Goal: Information Seeking & Learning: Learn about a topic

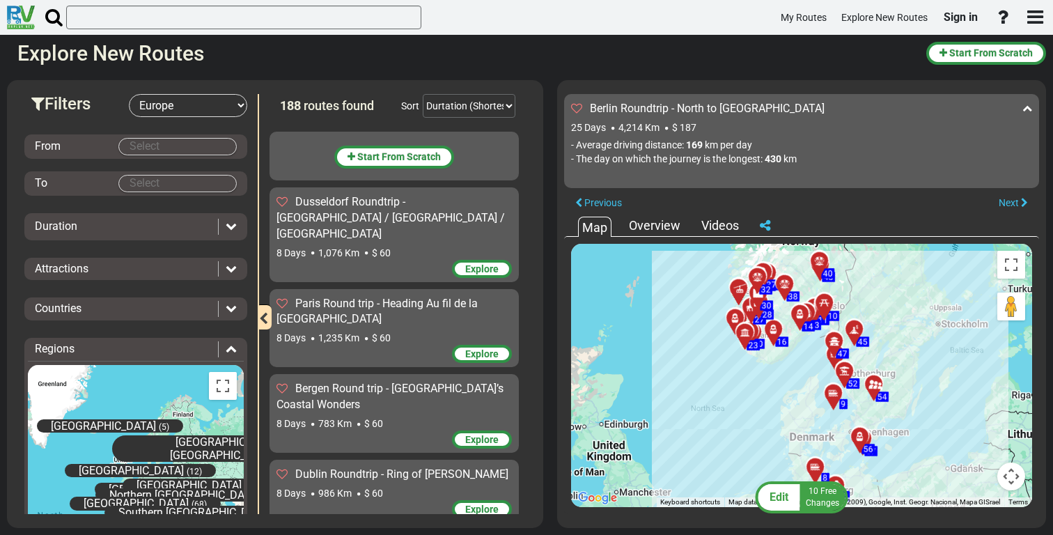
select select "number:1"
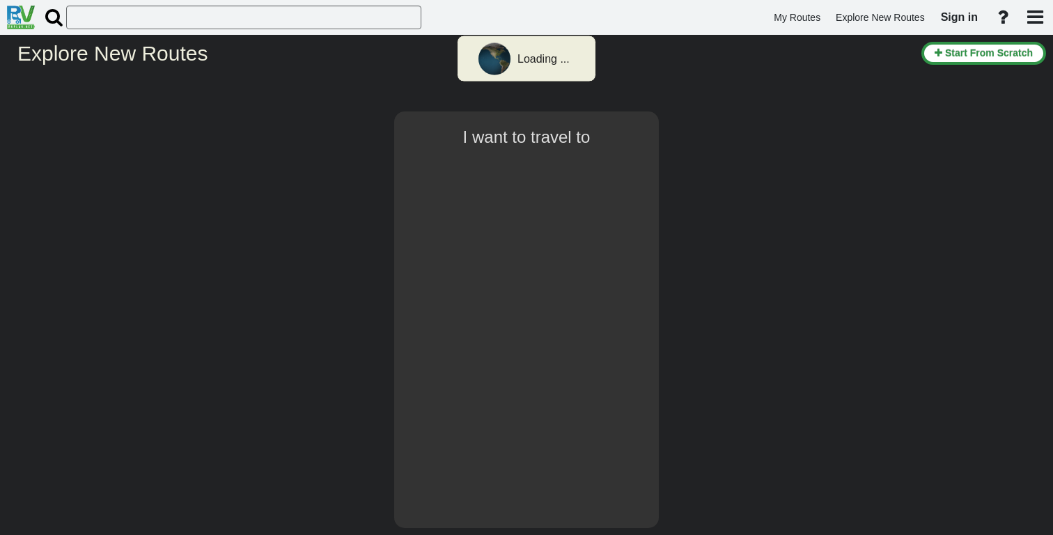
select select "number:1"
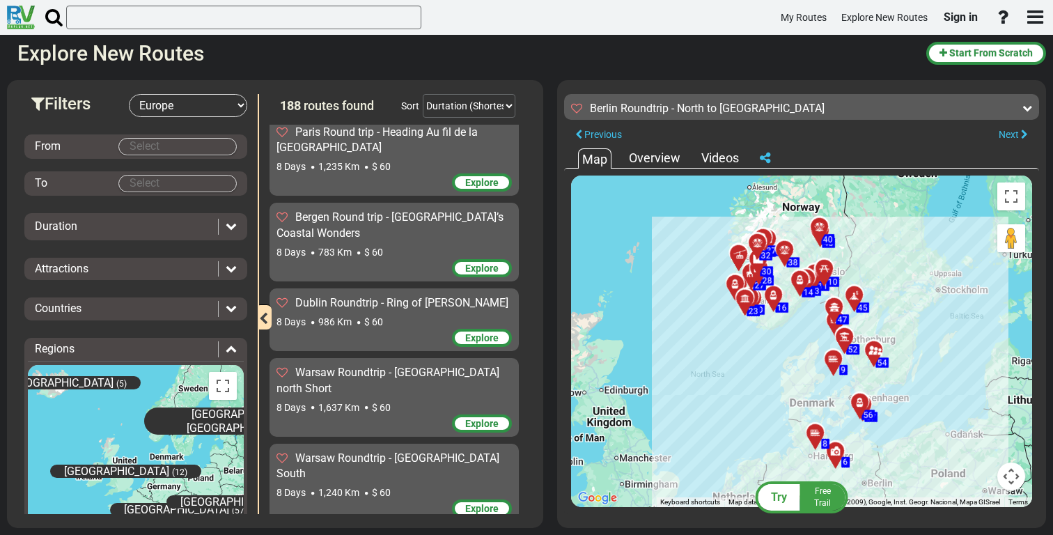
scroll to position [179, 0]
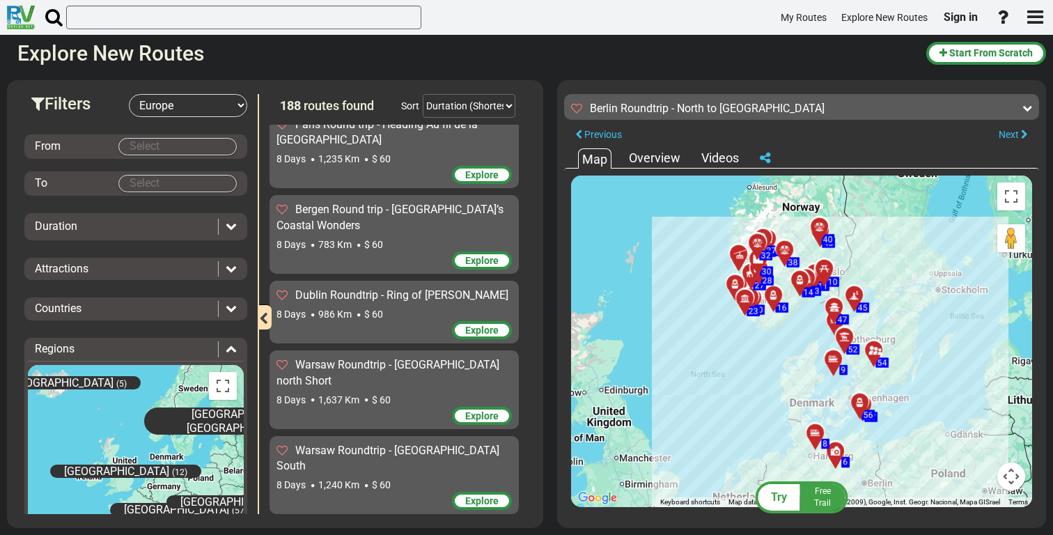
click at [426, 393] on div "8 Days 1,637 Km $ 60" at bounding box center [394, 400] width 235 height 14
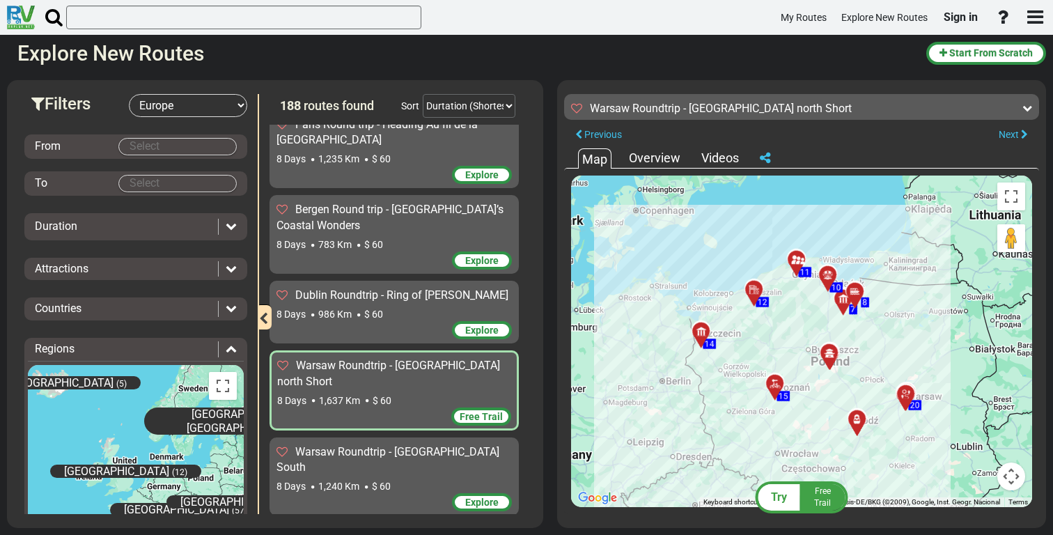
click at [409, 479] on div "8 Days 1,240 Km $ 60" at bounding box center [394, 486] width 235 height 14
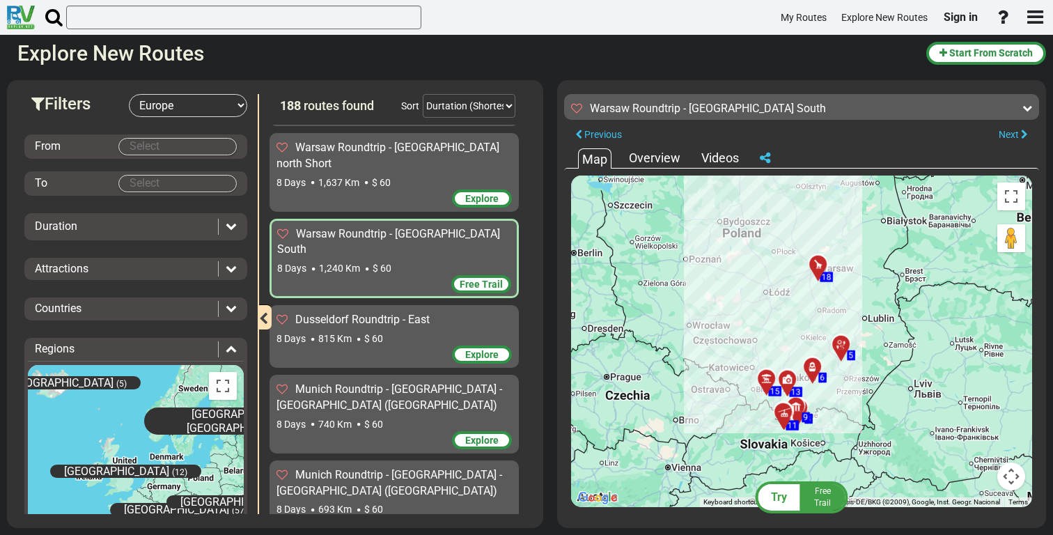
scroll to position [445, 0]
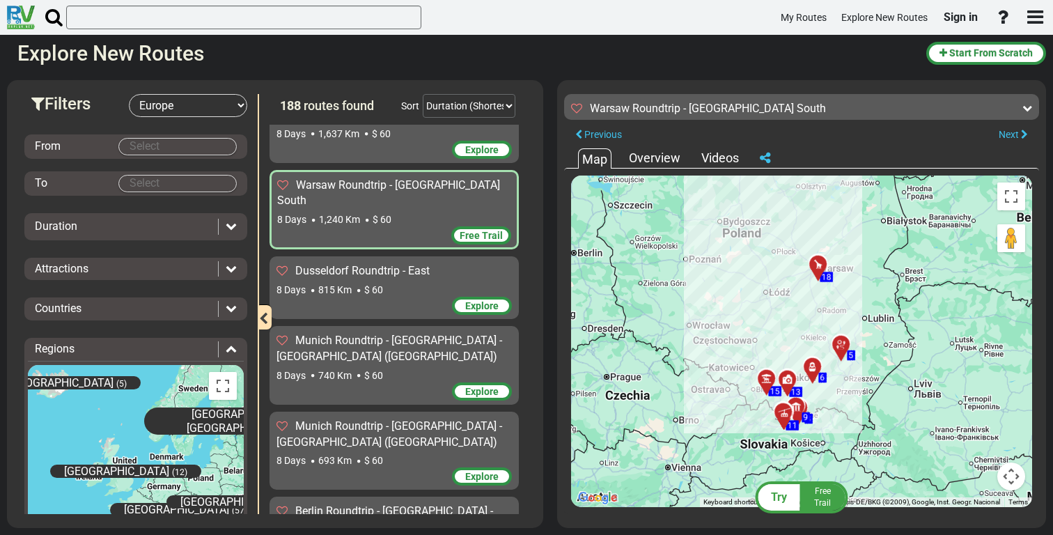
click at [414, 333] on div "Munich Roundtrip - [GEOGRAPHIC_DATA] - [GEOGRAPHIC_DATA] ([GEOGRAPHIC_DATA])" at bounding box center [394, 349] width 235 height 32
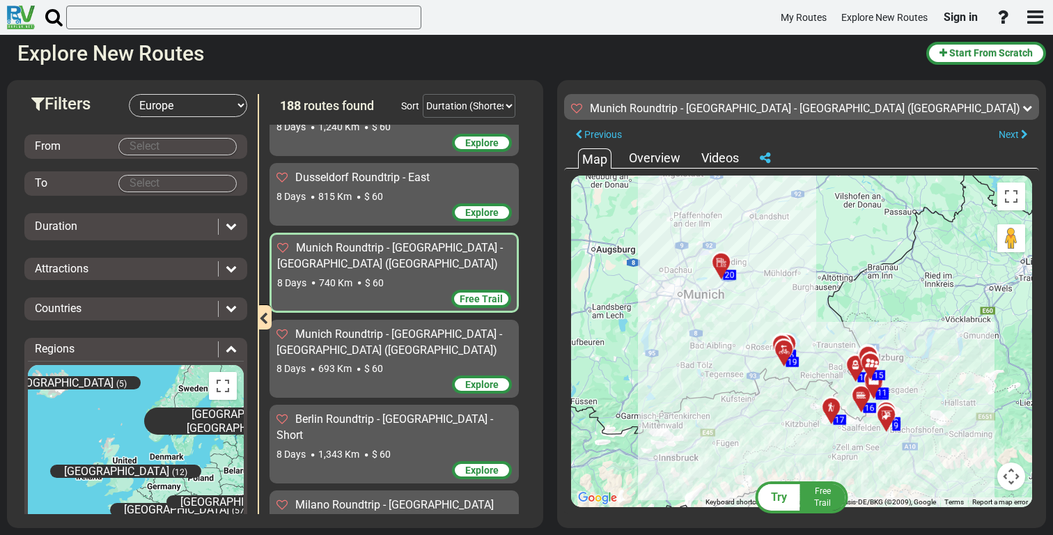
scroll to position [538, 0]
click at [394, 326] on div "Munich Roundtrip - [GEOGRAPHIC_DATA] - [GEOGRAPHIC_DATA] ([GEOGRAPHIC_DATA])" at bounding box center [394, 342] width 235 height 32
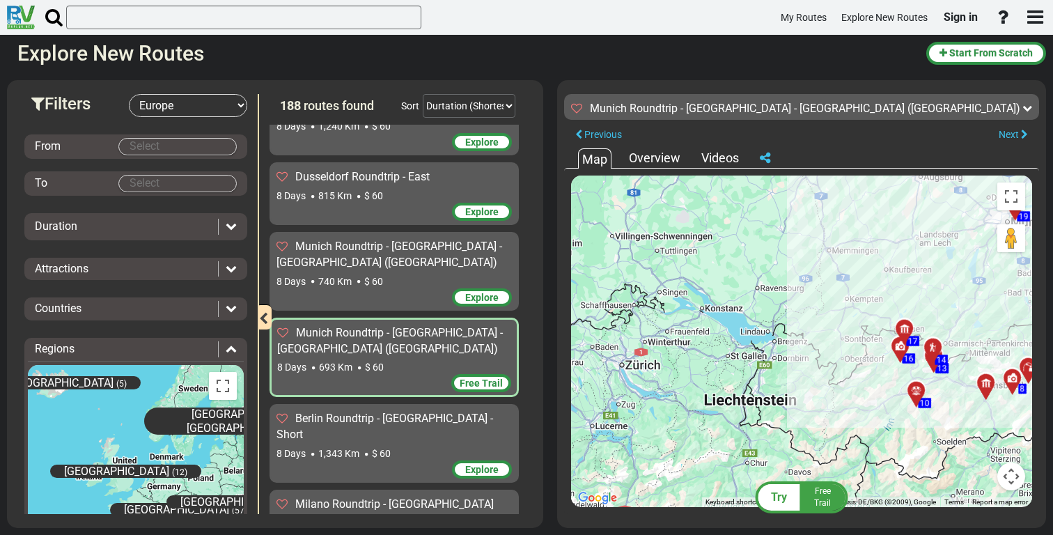
drag, startPoint x: 660, startPoint y: 341, endPoint x: 851, endPoint y: 292, distance: 196.3
click at [851, 292] on div "To activate drag with keyboard, press Alt + Enter. Once in keyboard drag state,…" at bounding box center [801, 342] width 461 height 332
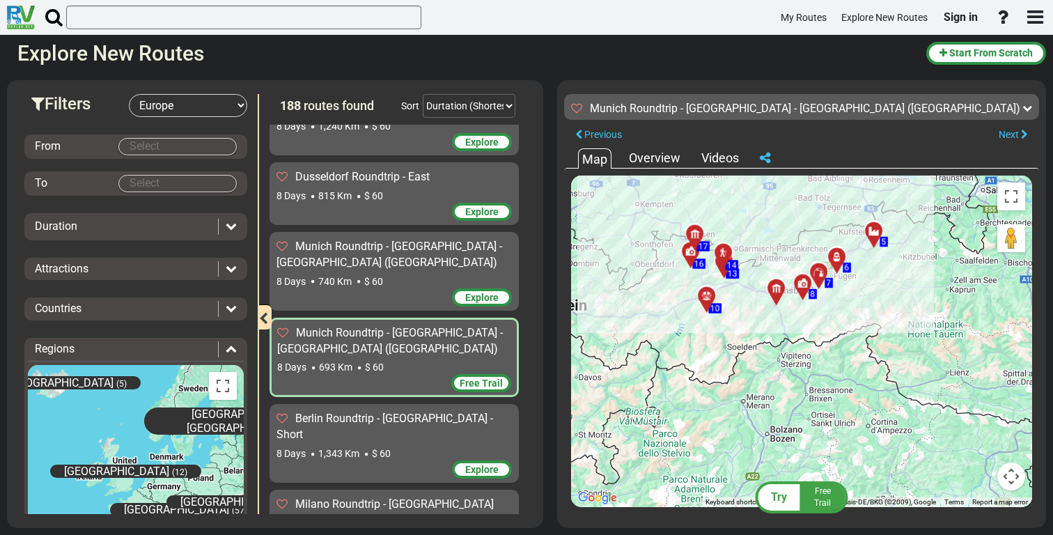
drag, startPoint x: 853, startPoint y: 339, endPoint x: 642, endPoint y: 245, distance: 231.7
click at [642, 244] on div "To activate drag with keyboard, press Alt + Enter. Once in keyboard drag state,…" at bounding box center [801, 342] width 461 height 332
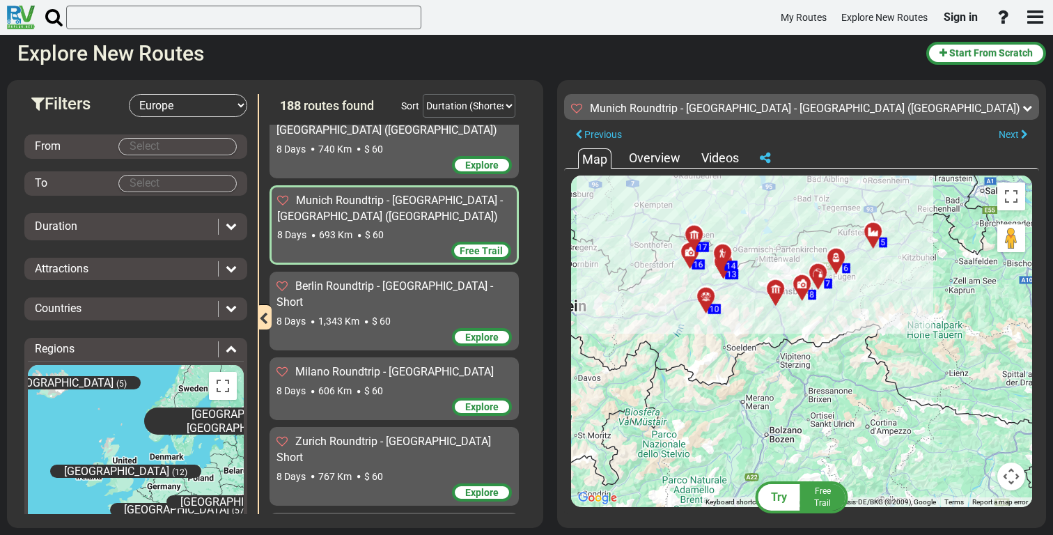
scroll to position [671, 0]
click at [394, 383] on div "8 Days 606 Km $ 60" at bounding box center [394, 390] width 235 height 14
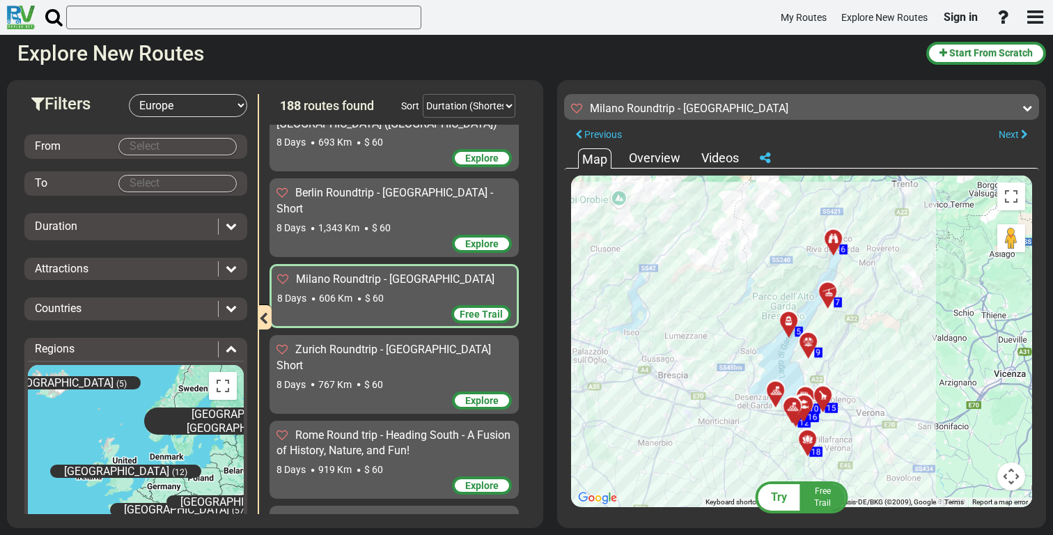
scroll to position [763, 0]
click at [408, 377] on div "8 Days 767 Km $ 60" at bounding box center [394, 384] width 235 height 14
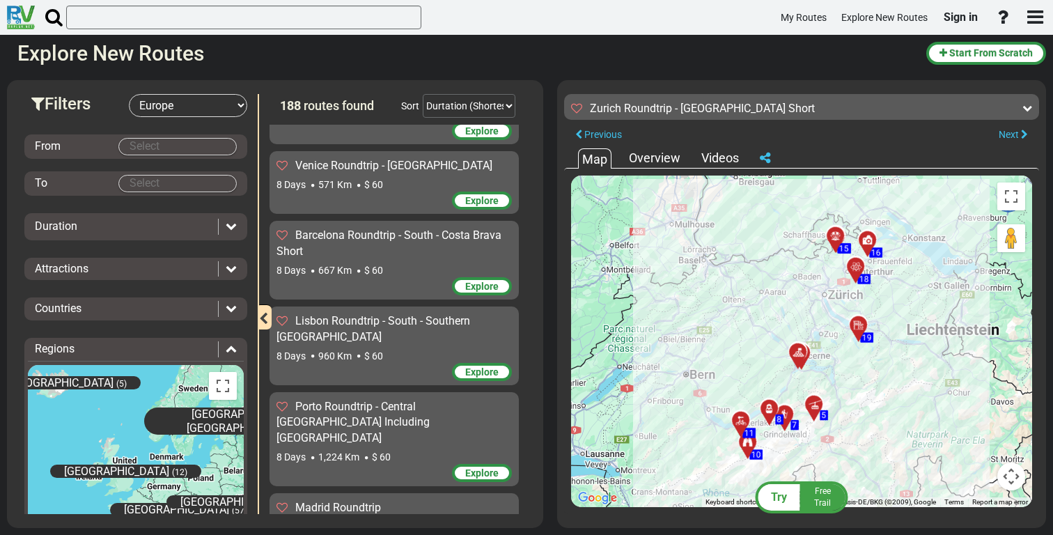
scroll to position [1124, 0]
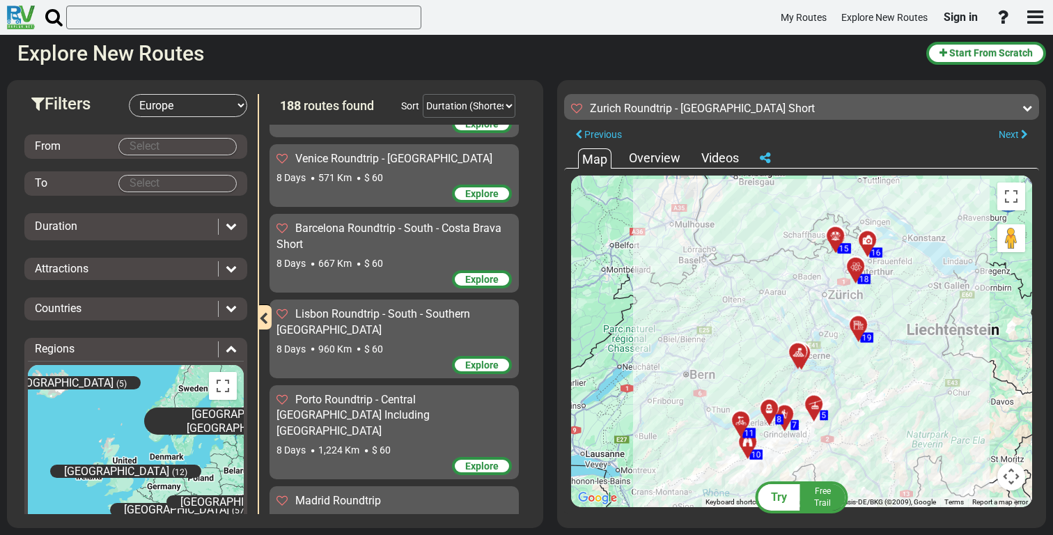
click at [434, 307] on div "Lisbon Roundtrip - South - Southern [GEOGRAPHIC_DATA]" at bounding box center [394, 323] width 235 height 32
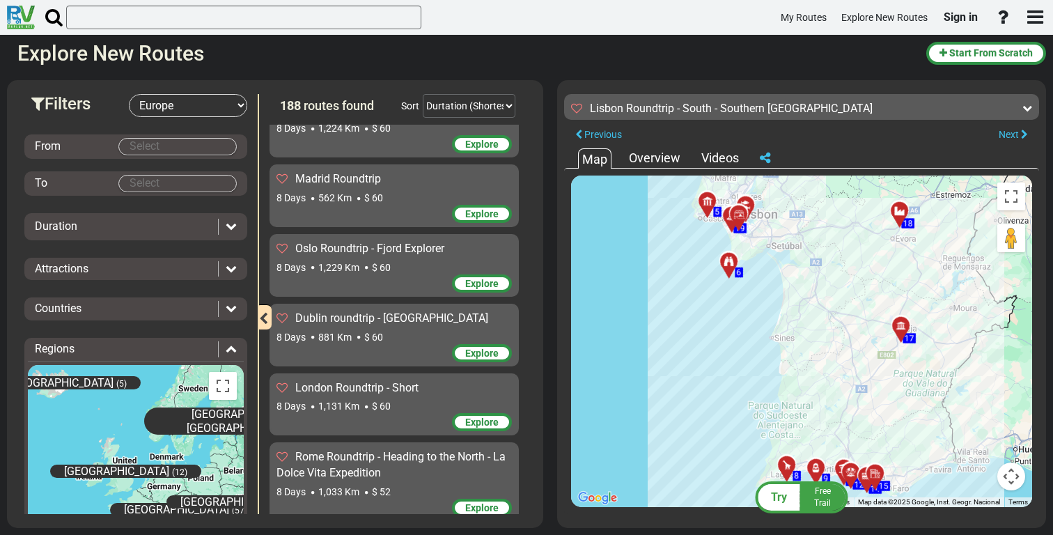
scroll to position [1446, 0]
click at [417, 398] on div "8 Days 1,131 Km $ 60" at bounding box center [394, 405] width 235 height 14
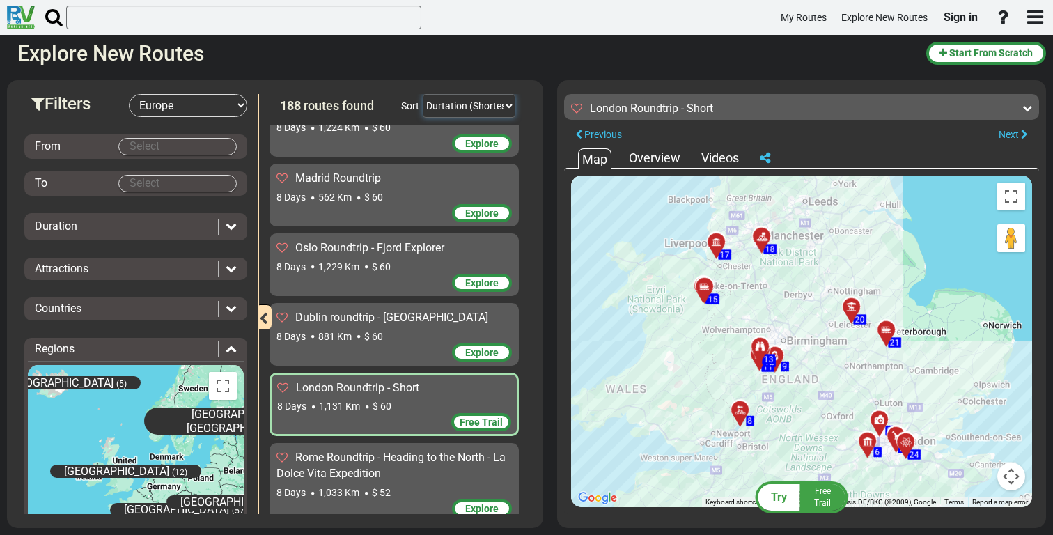
click at [477, 109] on select "Durtation (Shortest) Durtation (Longest) Distance (Shortest) Distance (Longest)…" at bounding box center [469, 106] width 93 height 24
select select "object:249"
click at [423, 94] on select "Durtation (Shortest) Durtation (Longest) Distance (Shortest) Distance (Longest)…" at bounding box center [469, 106] width 93 height 24
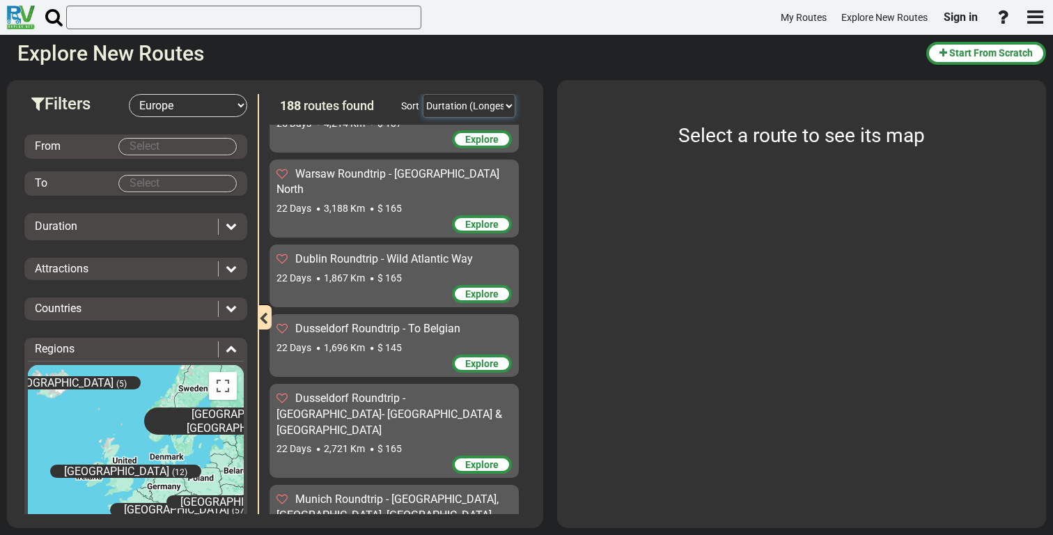
scroll to position [0, 0]
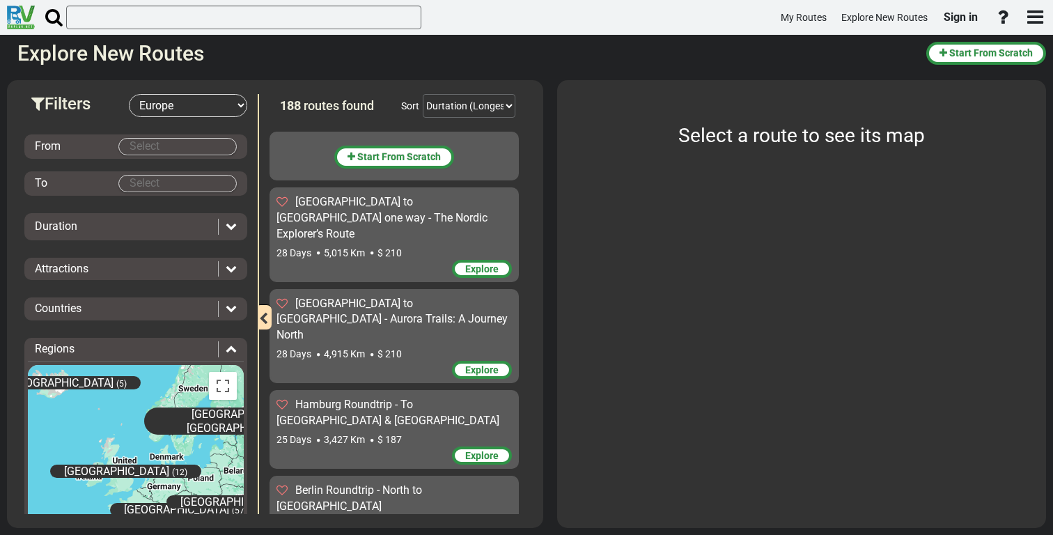
click at [421, 222] on div "[GEOGRAPHIC_DATA] to [GEOGRAPHIC_DATA] one way - The Nordic Explorer’s Route" at bounding box center [394, 218] width 235 height 48
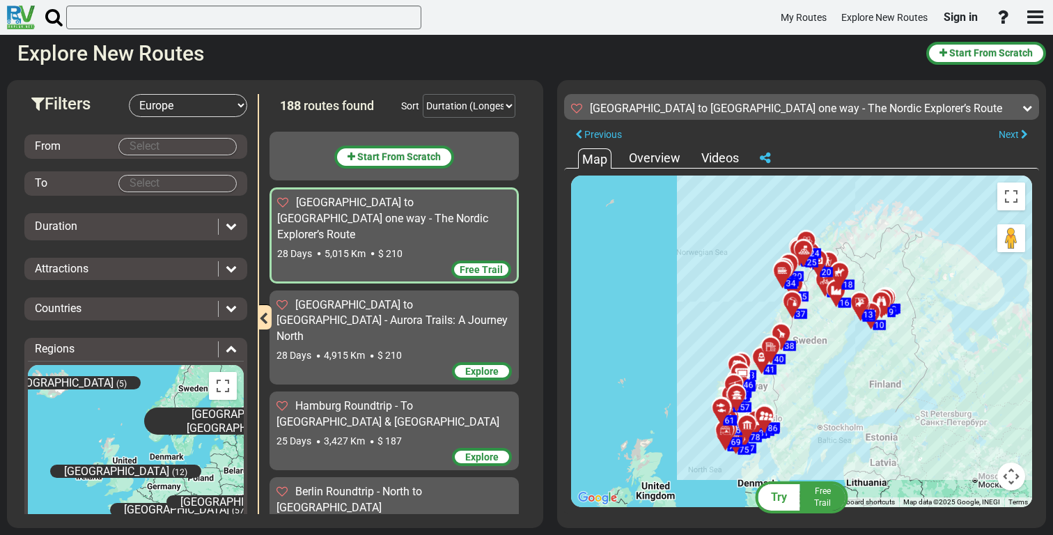
click at [428, 348] on div "28 Days 4,915 Km $ 210" at bounding box center [394, 355] width 235 height 14
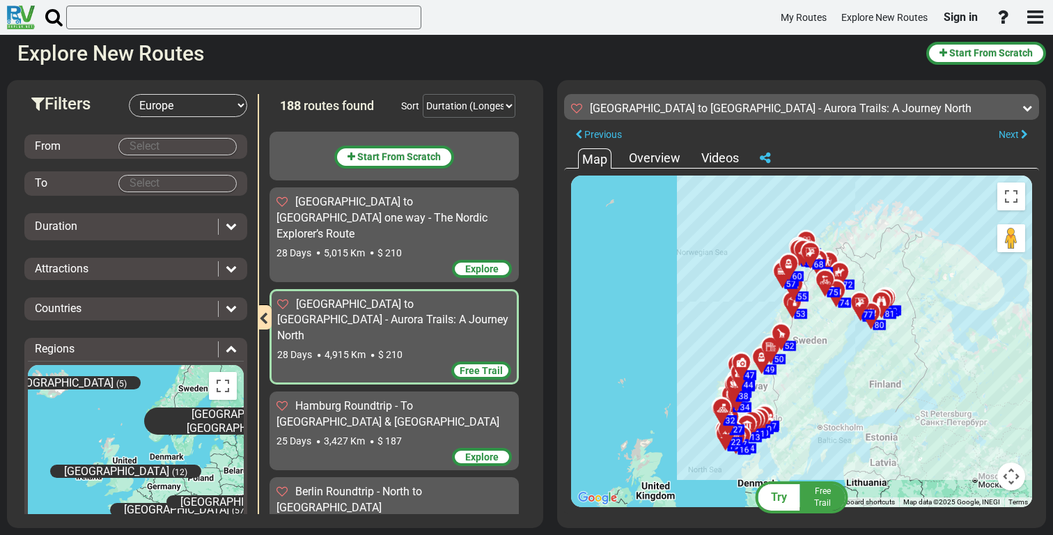
click at [419, 434] on div "25 Days 3,427 Km $ 187" at bounding box center [394, 441] width 235 height 14
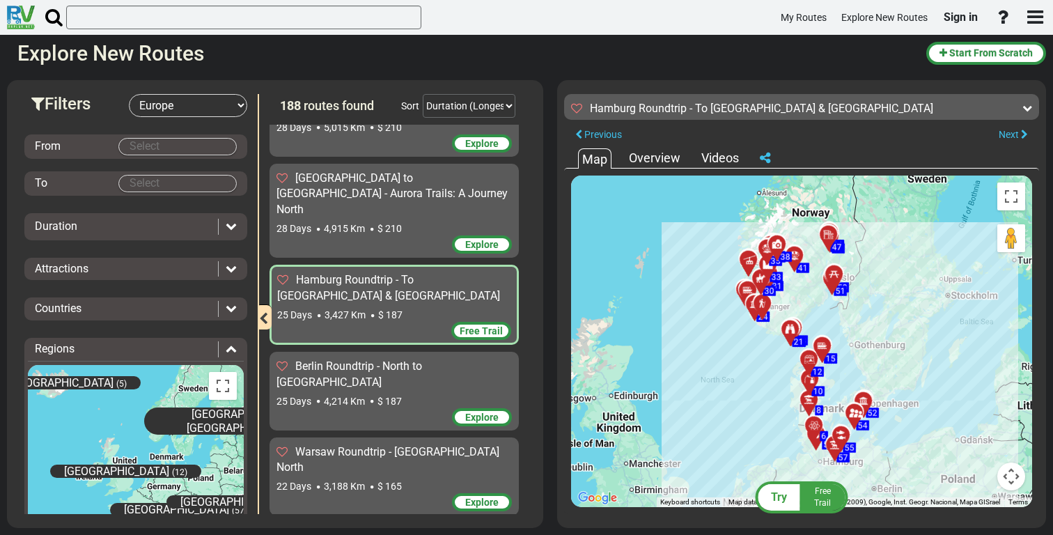
scroll to position [127, 0]
click at [426, 393] on div "25 Days 4,214 Km $ 187" at bounding box center [394, 400] width 235 height 14
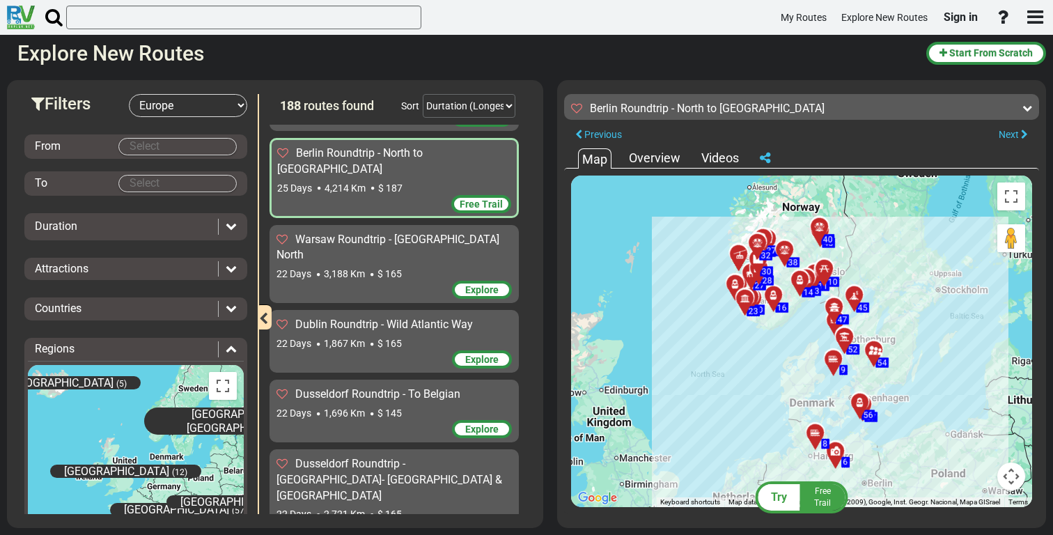
scroll to position [350, 0]
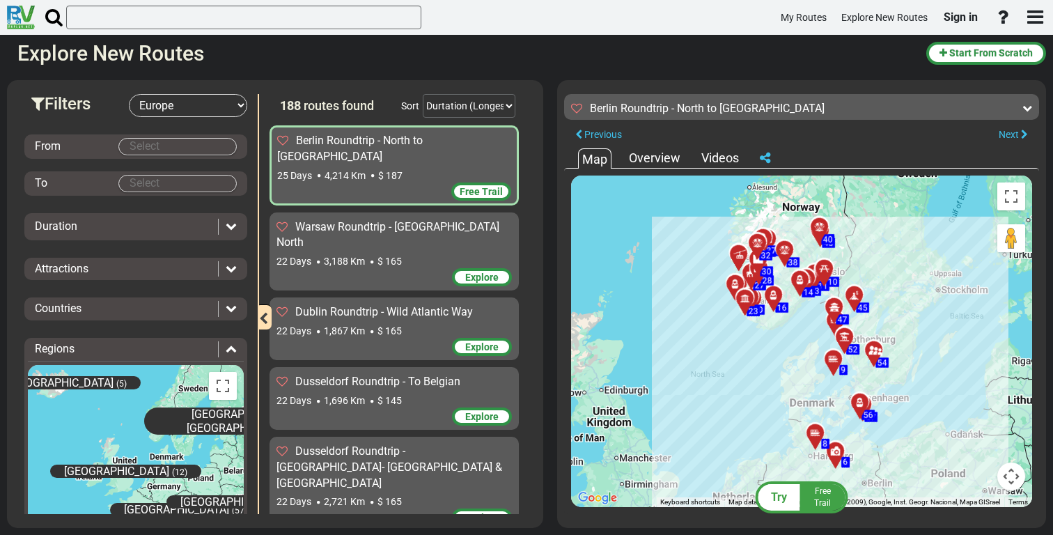
click at [428, 394] on div "22 Days 1,696 Km $ 145" at bounding box center [394, 401] width 235 height 14
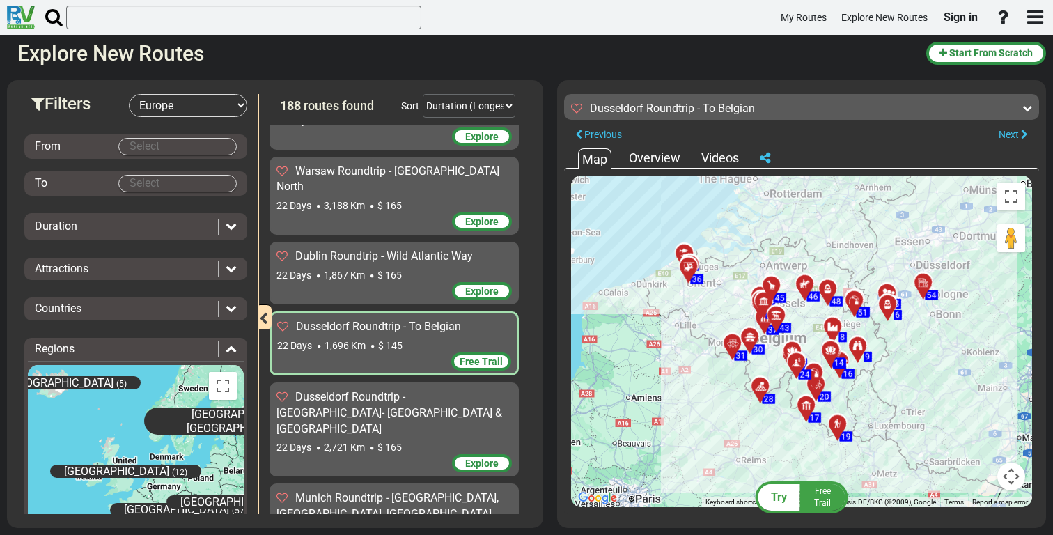
scroll to position [427, 0]
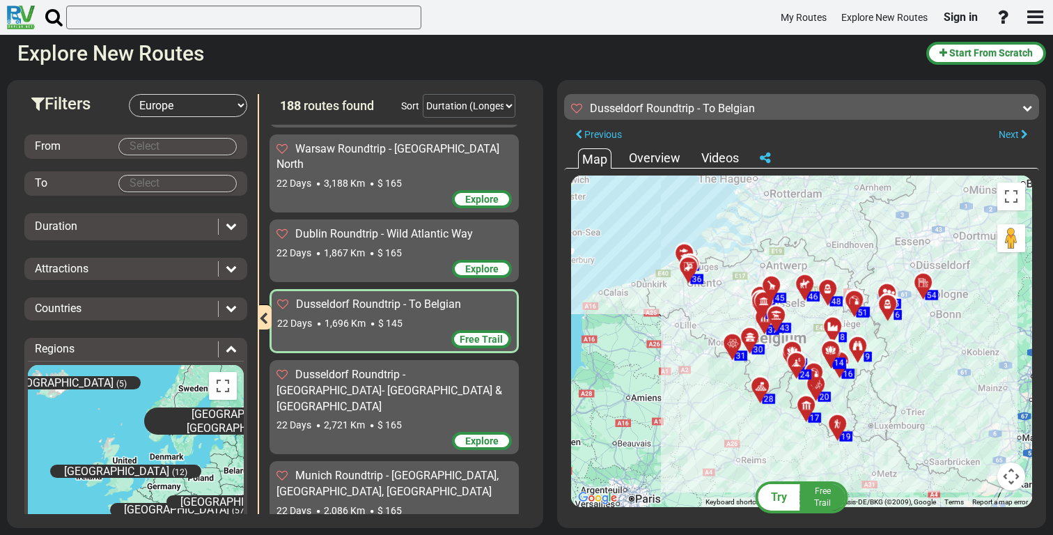
click at [424, 367] on div "Dusseldorf Roundtrip - [GEOGRAPHIC_DATA]- [GEOGRAPHIC_DATA] & [GEOGRAPHIC_DATA]" at bounding box center [394, 391] width 235 height 48
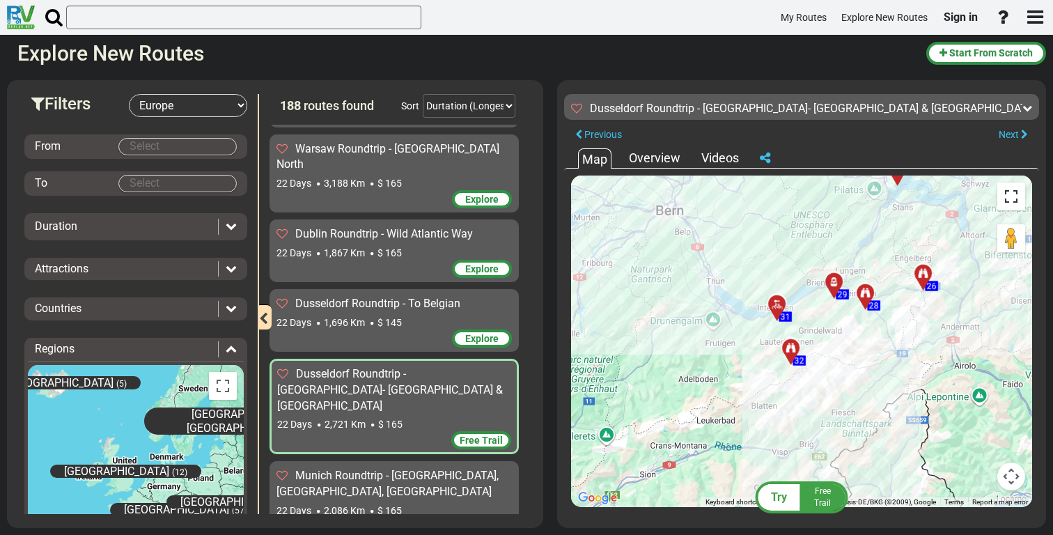
drag, startPoint x: 779, startPoint y: 356, endPoint x: 1004, endPoint y: 205, distance: 270.7
click at [1004, 205] on div "To activate drag with keyboard, press Alt + Enter. Once in keyboard drag state,…" at bounding box center [801, 342] width 461 height 332
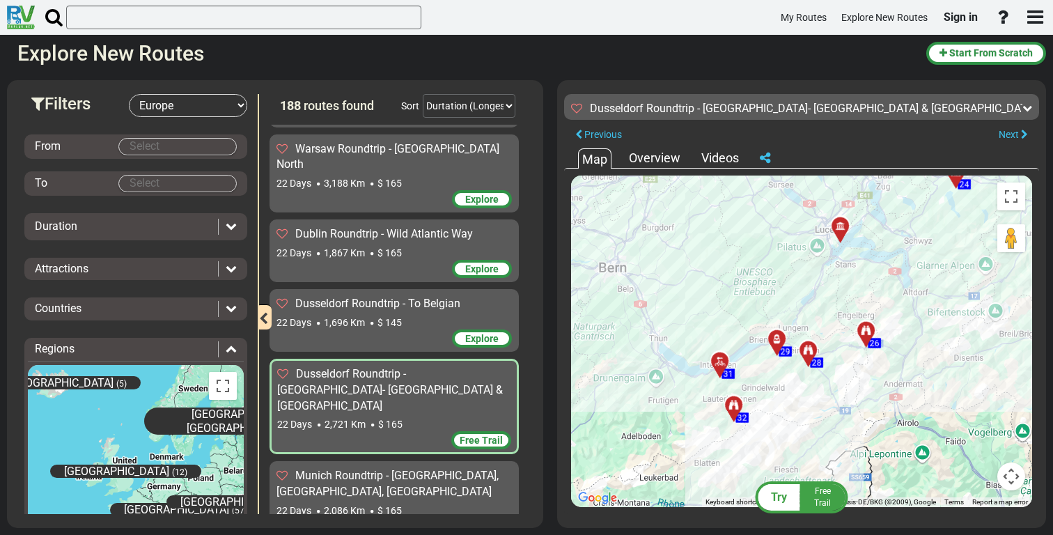
drag, startPoint x: 833, startPoint y: 331, endPoint x: 766, endPoint y: 401, distance: 97.0
click at [766, 401] on div "To activate drag with keyboard, press Alt + Enter. Once in keyboard drag state,…" at bounding box center [801, 342] width 461 height 332
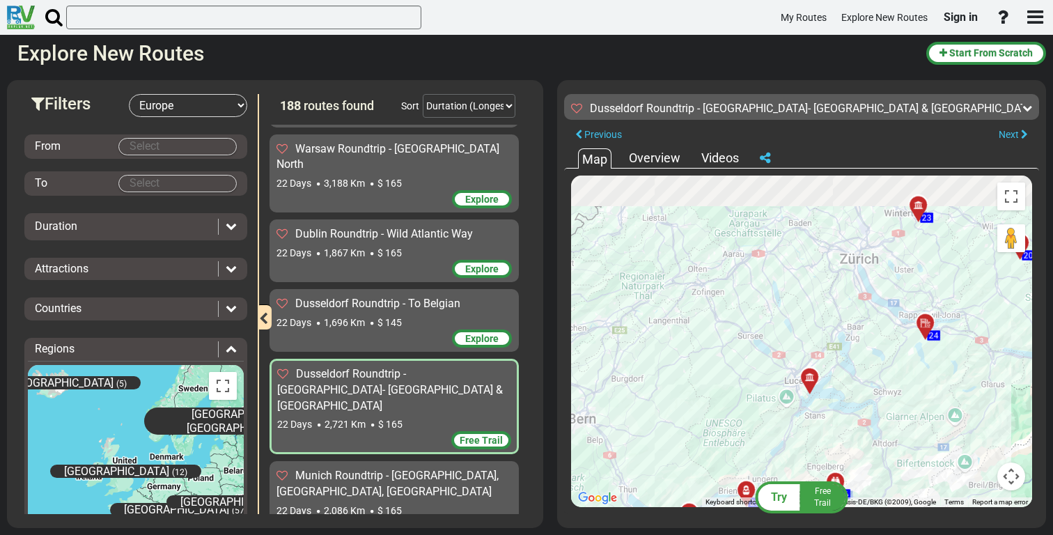
drag, startPoint x: 722, startPoint y: 250, endPoint x: 717, endPoint y: 422, distance: 172.1
click at [717, 422] on div "To activate drag with keyboard, press Alt + Enter. Once in keyboard drag state,…" at bounding box center [801, 342] width 461 height 332
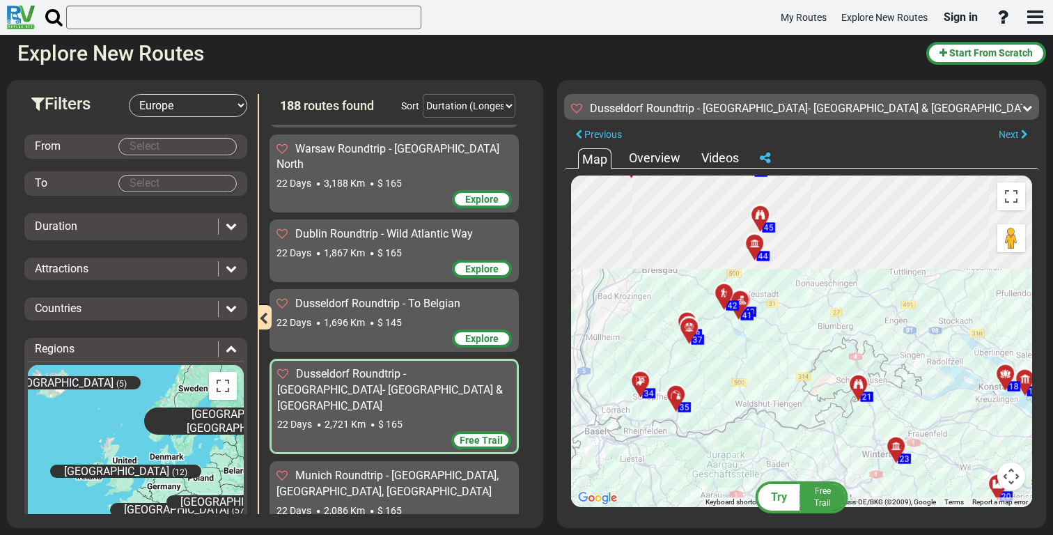
drag, startPoint x: 761, startPoint y: 304, endPoint x: 739, endPoint y: 470, distance: 167.9
click at [739, 470] on div "To activate drag with keyboard, press Alt + Enter. Once in keyboard drag state,…" at bounding box center [801, 342] width 461 height 332
